Goal: Task Accomplishment & Management: Use online tool/utility

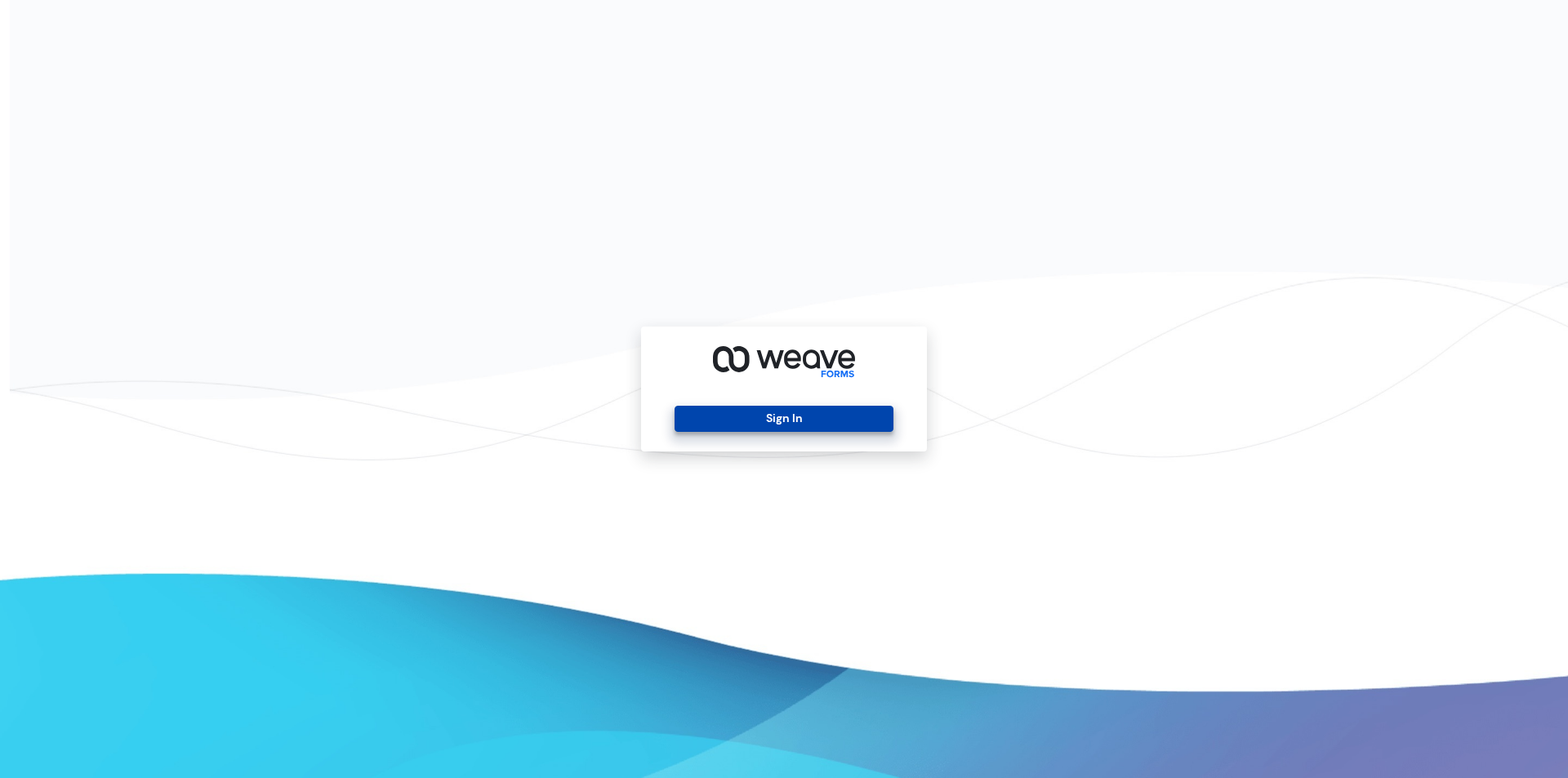
click at [781, 419] on button "Sign In" at bounding box center [783, 419] width 218 height 26
